Goal: Find specific page/section: Find specific page/section

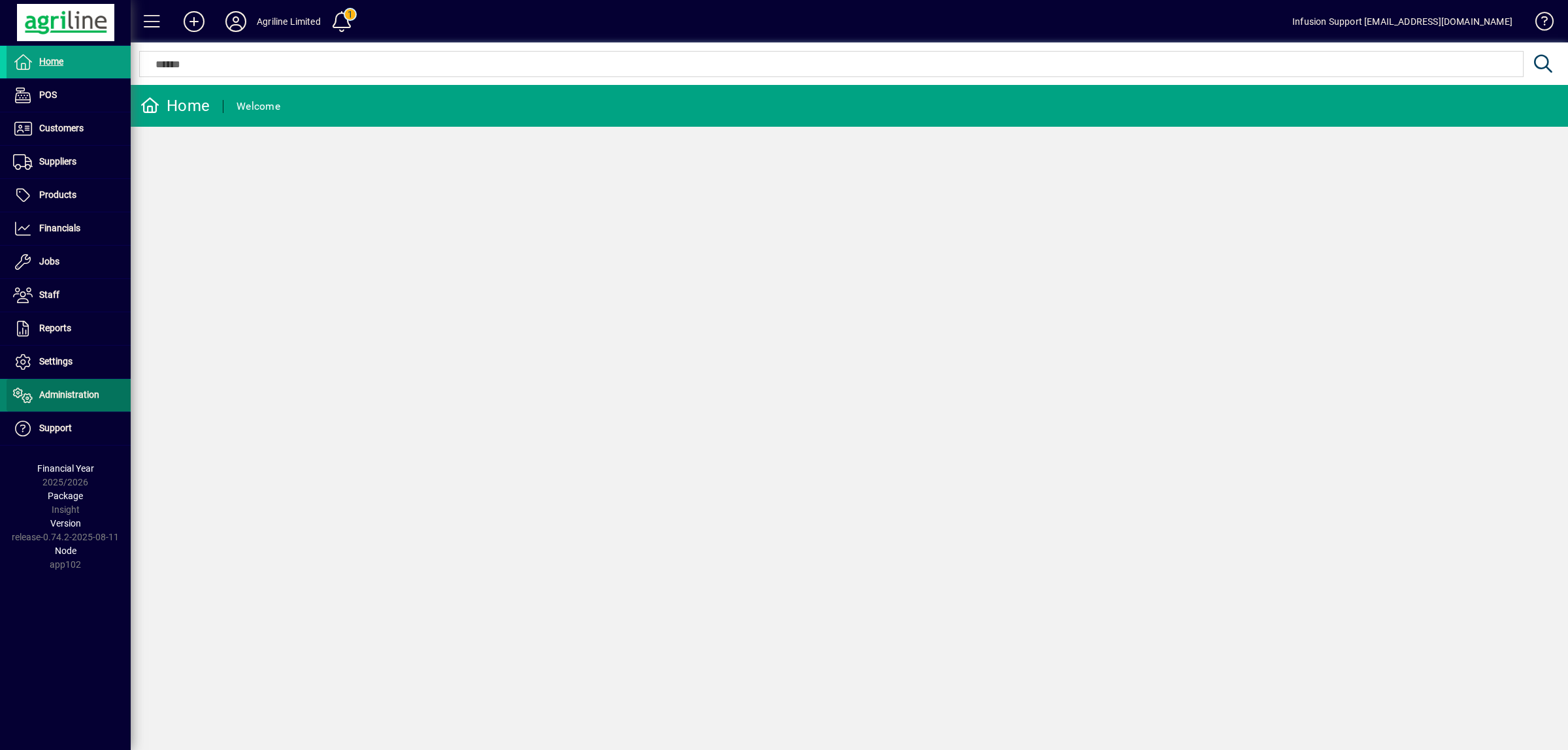
click at [83, 393] on span "Administration" at bounding box center [69, 395] width 60 height 10
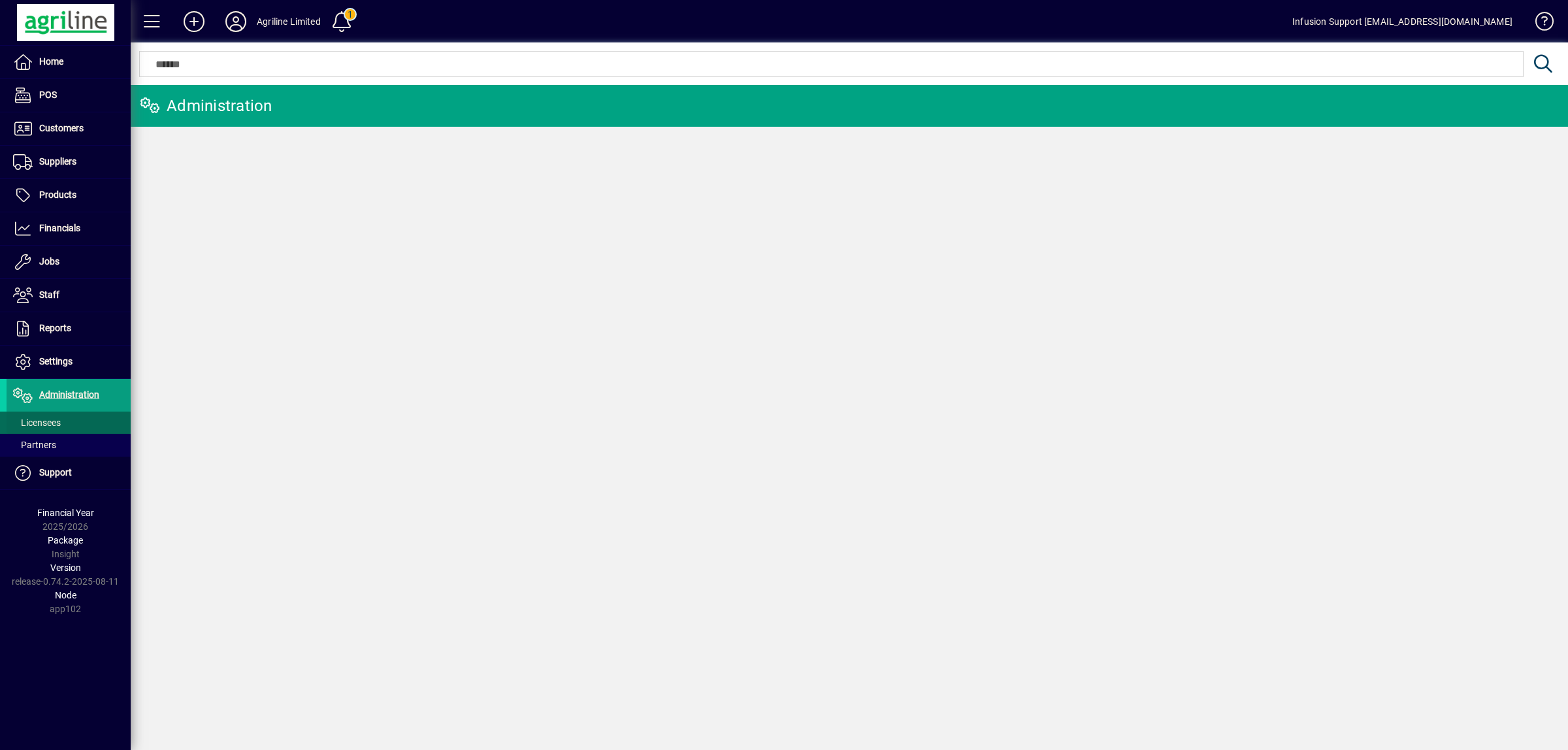
click at [53, 420] on span "Licensees" at bounding box center [36, 422] width 48 height 10
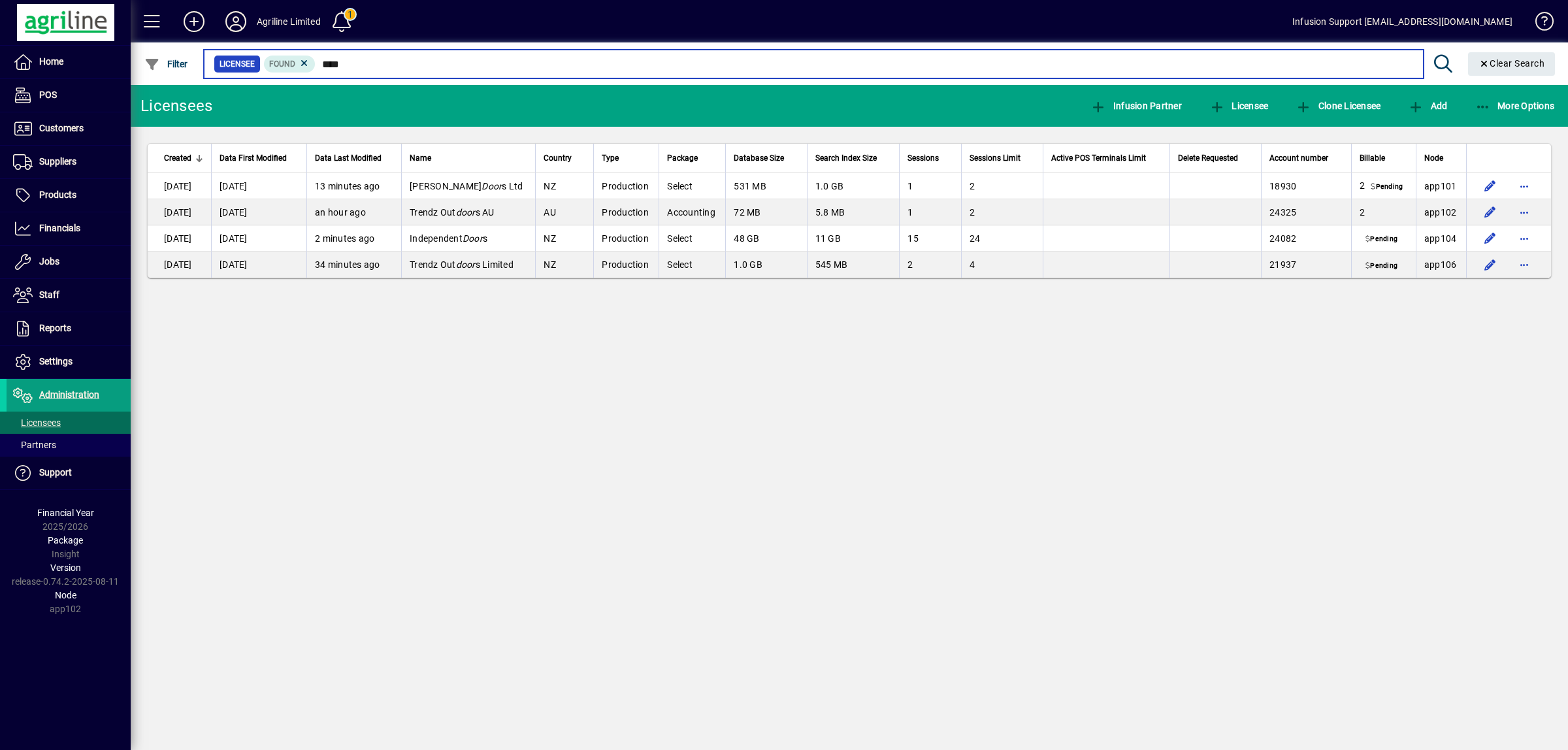
type input "****"
